Goal: Find contact information: Find contact information

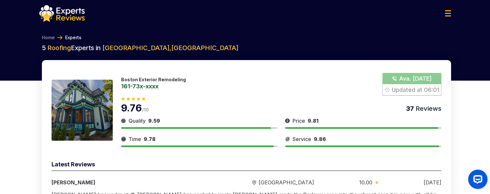
click at [407, 81] on button "Show Number" at bounding box center [411, 84] width 59 height 23
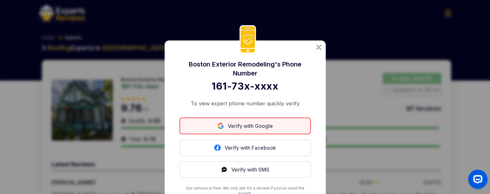
click at [258, 92] on link "Verify with Google" at bounding box center [244, 126] width 131 height 17
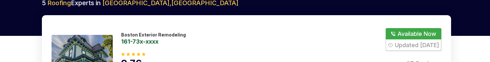
scroll to position [64, 0]
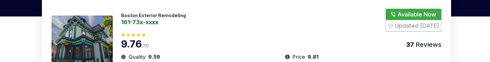
click at [132, 25] on link "161-73x-xxxx" at bounding box center [153, 22] width 65 height 6
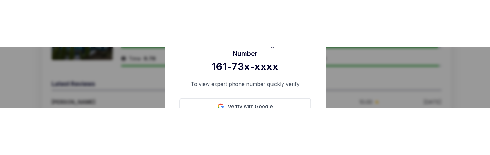
scroll to position [129, 0]
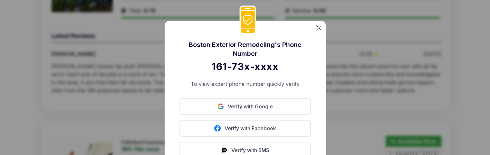
click at [317, 30] on img at bounding box center [318, 27] width 5 height 5
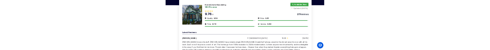
scroll to position [0, 0]
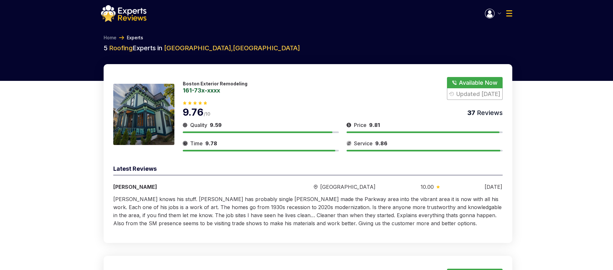
click at [211, 50] on link "161-73x-xxxx" at bounding box center [215, 90] width 65 height 6
click at [197, 50] on link "161-73x-xxxx" at bounding box center [215, 90] width 65 height 6
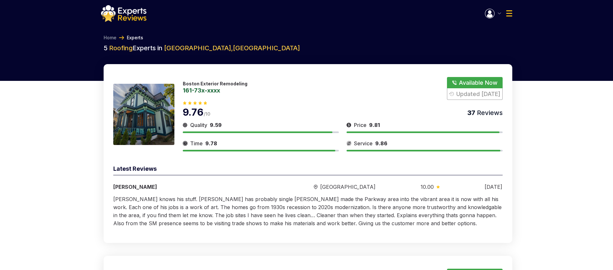
click at [197, 50] on link "161-73x-xxxx" at bounding box center [215, 90] width 65 height 6
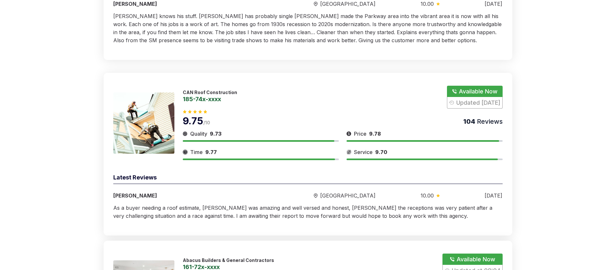
scroll to position [193, 0]
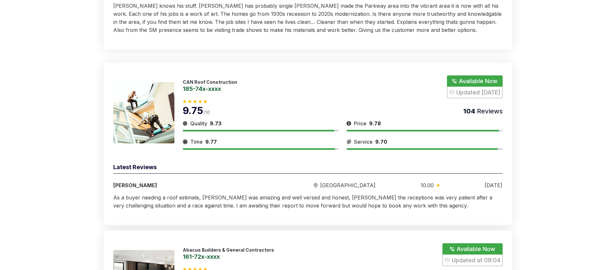
click at [203, 50] on link "185-74x-xxxx" at bounding box center [210, 89] width 54 height 6
click at [270, 50] on div "9.75 /10 104 Reviews" at bounding box center [343, 107] width 320 height 18
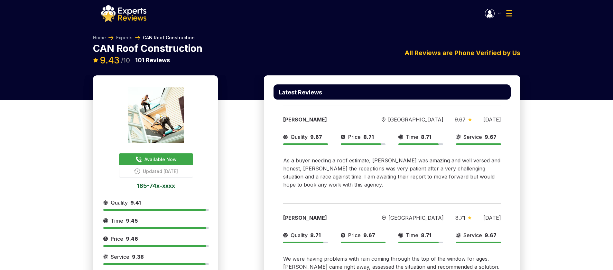
click at [166, 50] on link "185-74x-xxxx" at bounding box center [156, 186] width 106 height 6
click at [152, 50] on link "185-74x-xxxx" at bounding box center [156, 186] width 106 height 6
click at [151, 50] on link "185-74x-xxxx" at bounding box center [156, 186] width 106 height 6
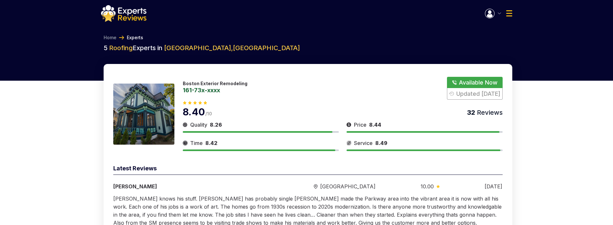
click at [476, 50] on button "Show Number" at bounding box center [474, 88] width 55 height 23
click at [220, 50] on link "617-390-5434" at bounding box center [215, 90] width 65 height 6
click at [489, 50] on button "Show Number" at bounding box center [474, 88] width 55 height 23
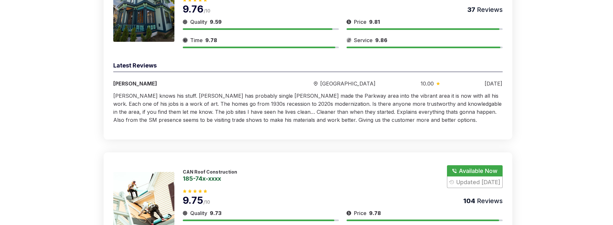
scroll to position [161, 0]
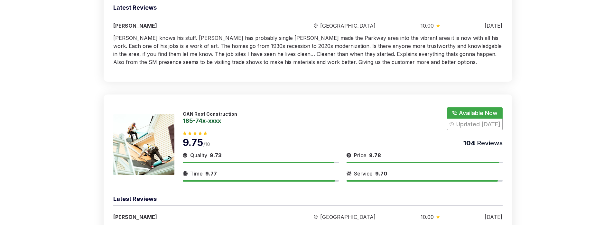
click at [455, 50] on button "Show Number" at bounding box center [474, 119] width 55 height 23
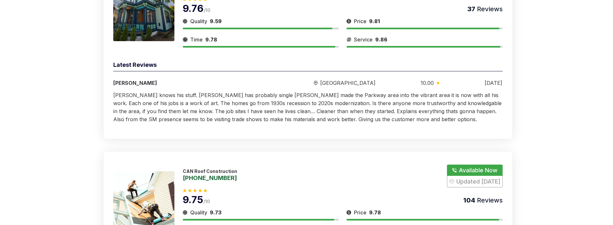
scroll to position [0, 0]
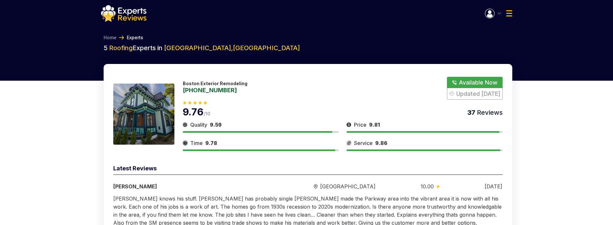
click at [489, 13] on button "button" at bounding box center [493, 14] width 16 height 10
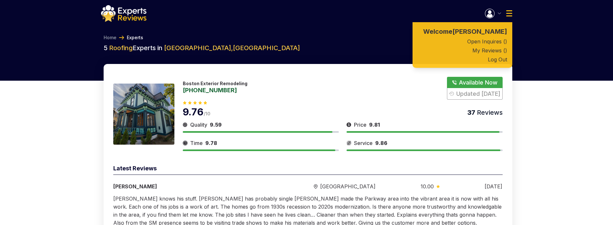
click at [489, 50] on link "My Reviews ( )" at bounding box center [463, 50] width 100 height 9
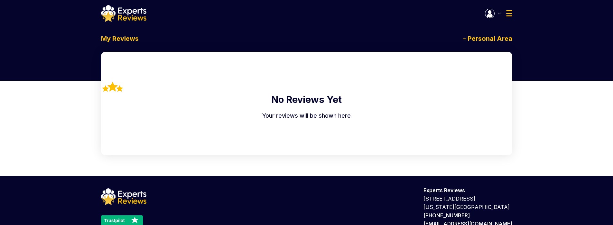
click at [500, 13] on img "button" at bounding box center [499, 14] width 3 height 2
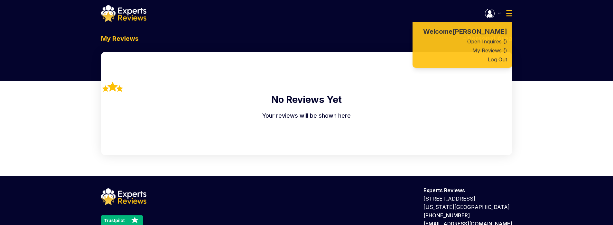
click at [488, 42] on link "Open Inquires ( )" at bounding box center [463, 41] width 100 height 9
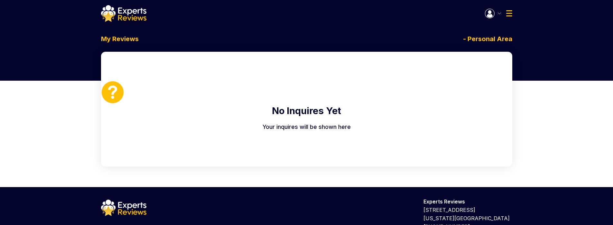
click at [497, 14] on button "button" at bounding box center [493, 14] width 16 height 10
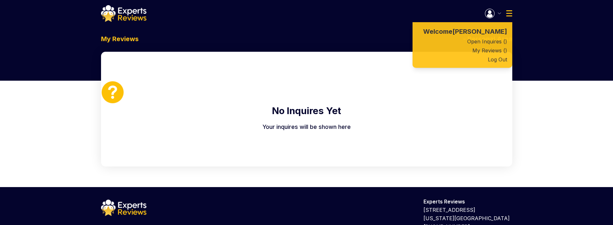
click at [512, 11] on img at bounding box center [509, 13] width 6 height 6
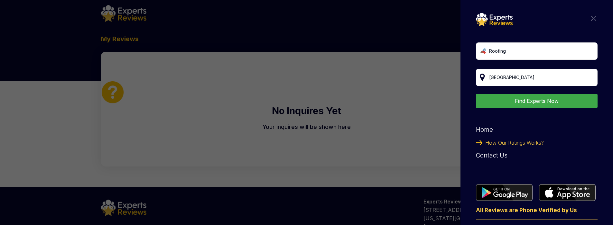
click at [592, 17] on img at bounding box center [594, 18] width 5 height 5
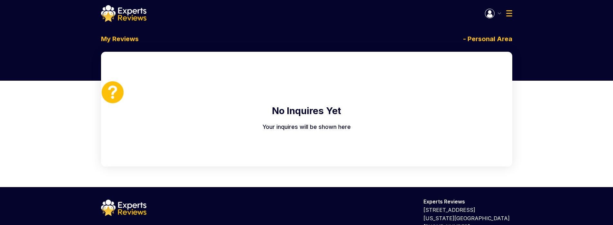
click at [124, 15] on img at bounding box center [123, 13] width 45 height 17
